Goal: Information Seeking & Learning: Check status

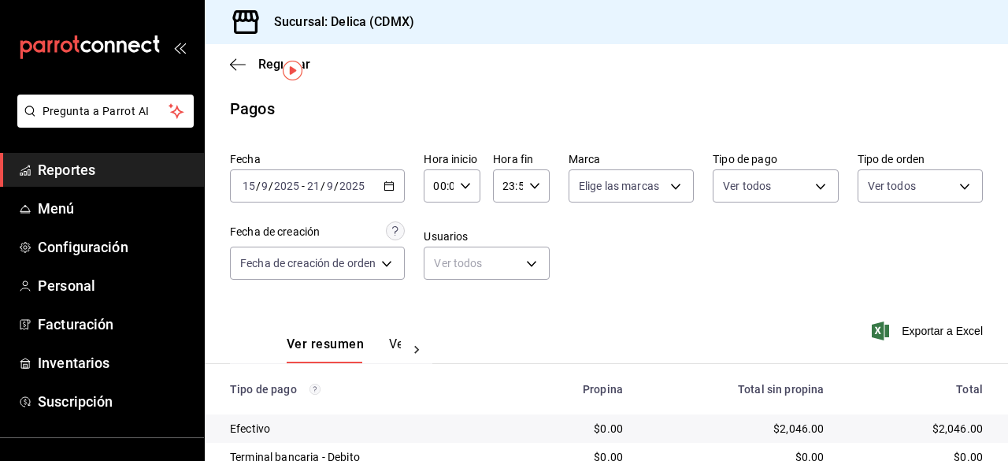
scroll to position [39, 0]
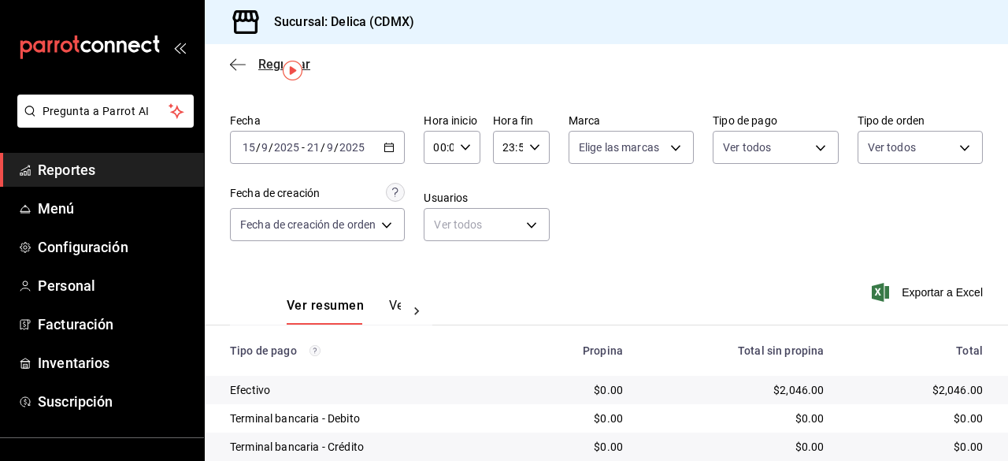
click at [237, 62] on icon "button" at bounding box center [238, 65] width 16 height 14
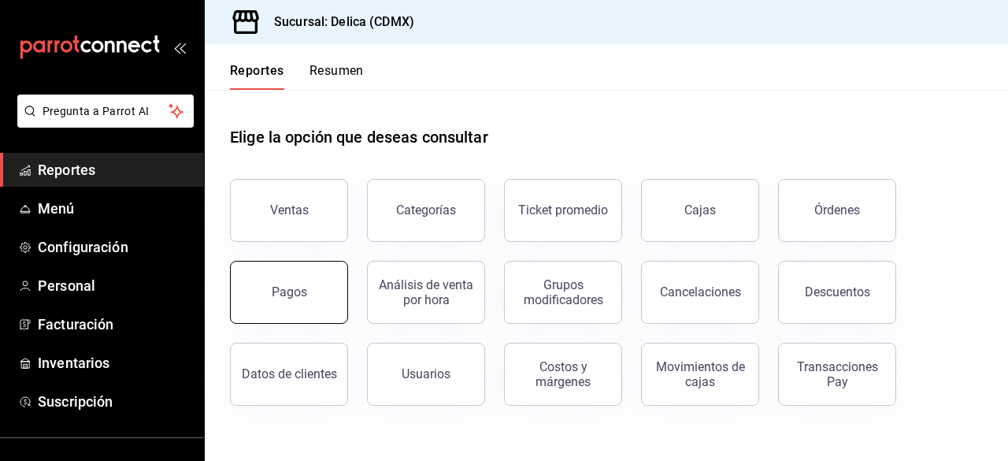
click at [291, 284] on div "Pagos" at bounding box center [289, 291] width 35 height 15
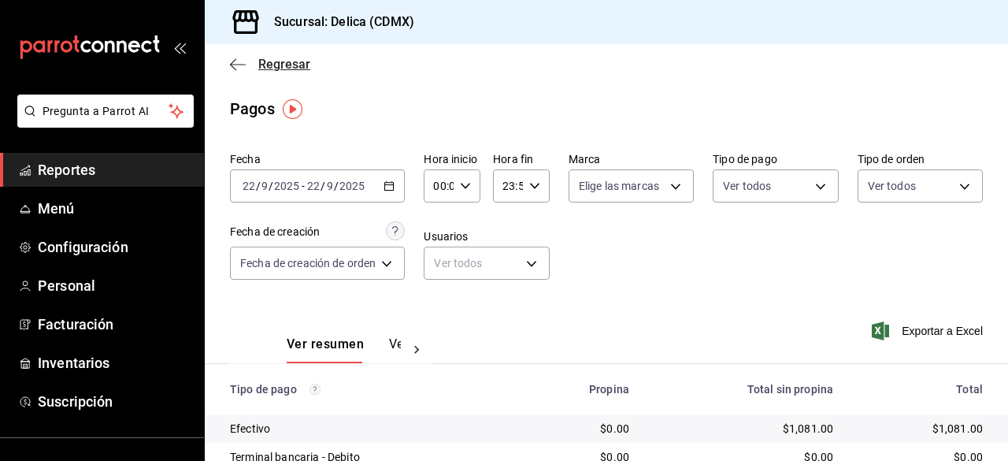
click at [284, 64] on span "Regresar" at bounding box center [284, 64] width 52 height 15
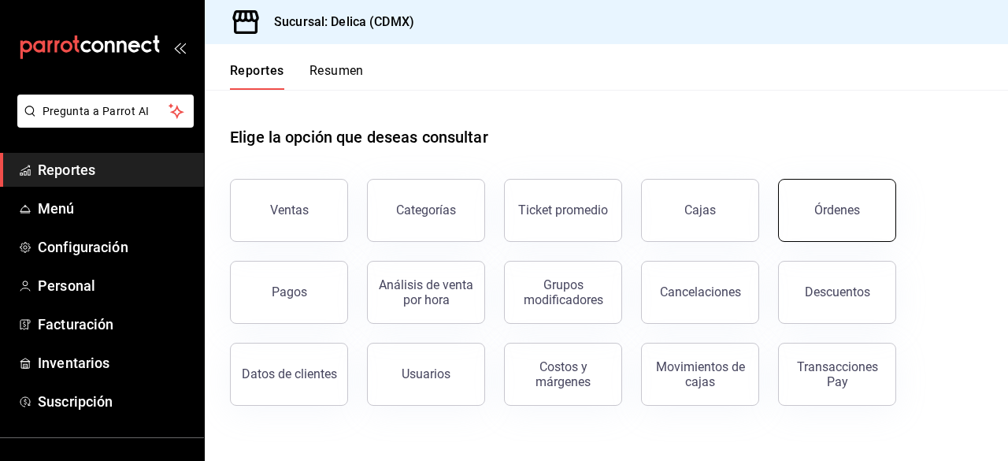
click at [878, 209] on button "Órdenes" at bounding box center [837, 210] width 118 height 63
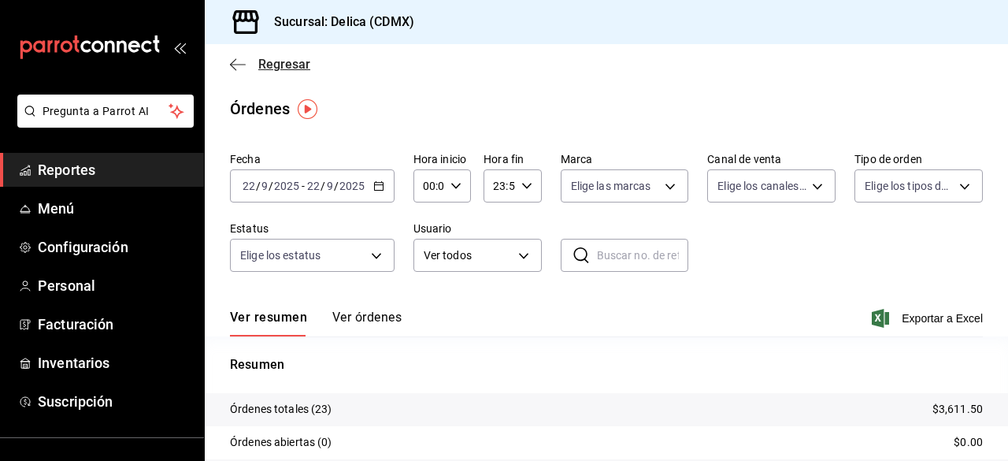
click at [282, 59] on span "Regresar" at bounding box center [284, 64] width 52 height 15
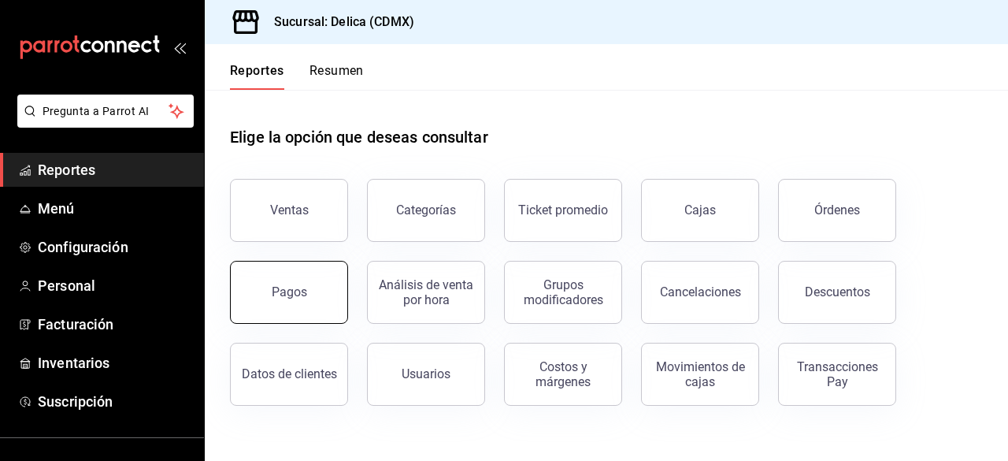
click at [307, 260] on div "Pagos" at bounding box center [279, 283] width 137 height 82
click at [284, 307] on button "Pagos" at bounding box center [289, 292] width 118 height 63
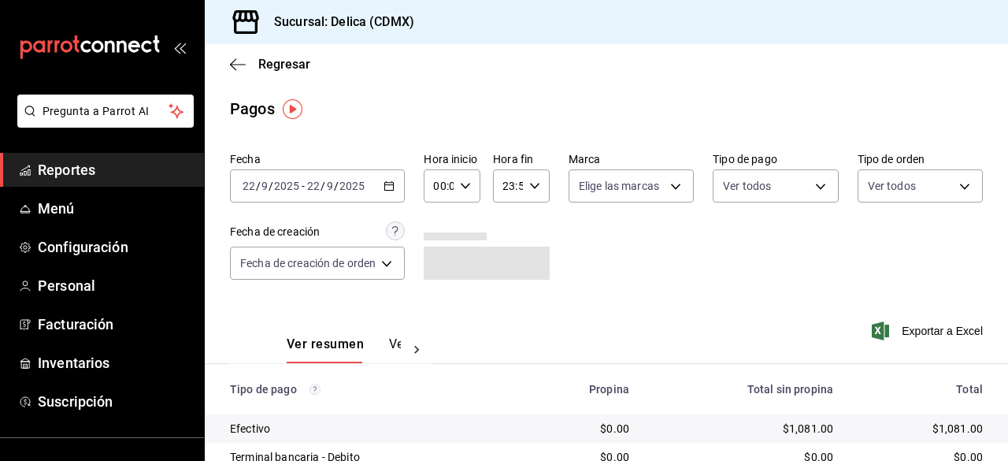
click at [699, 306] on div "Ver resumen Ver pagos Exportar a Excel" at bounding box center [606, 340] width 803 height 83
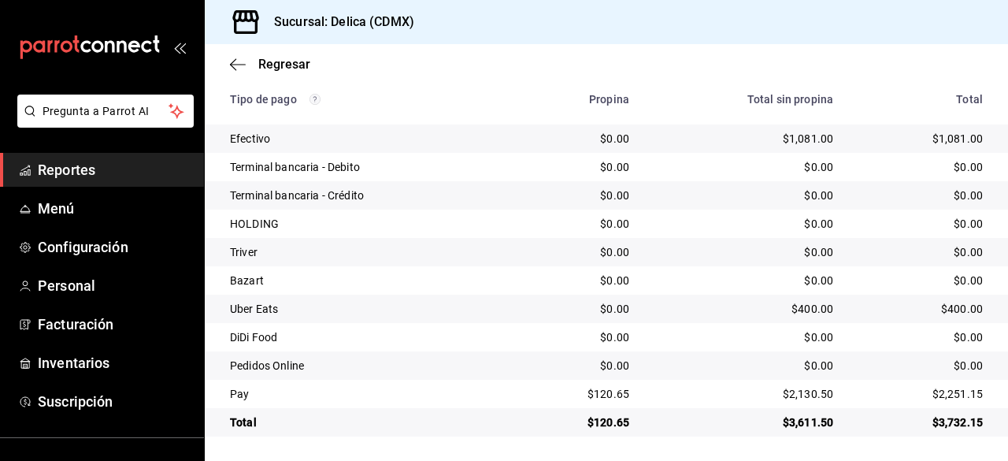
scroll to position [291, 0]
